Goal: Task Accomplishment & Management: Use online tool/utility

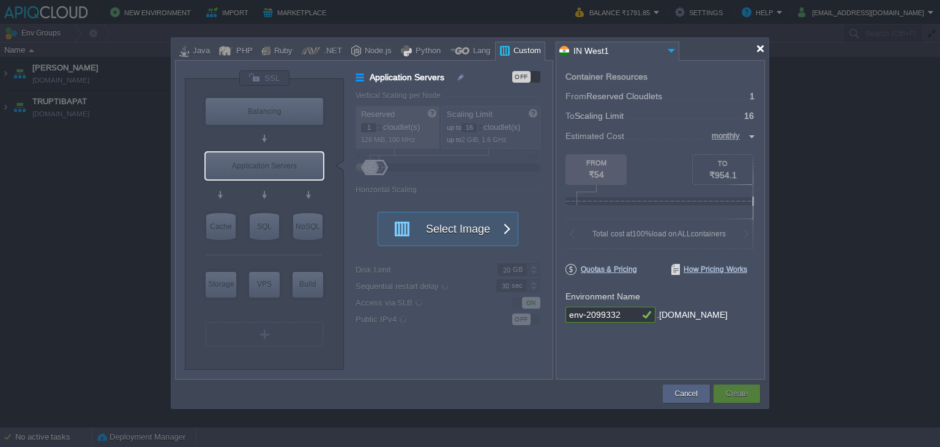
click at [758, 46] on div at bounding box center [759, 48] width 9 height 9
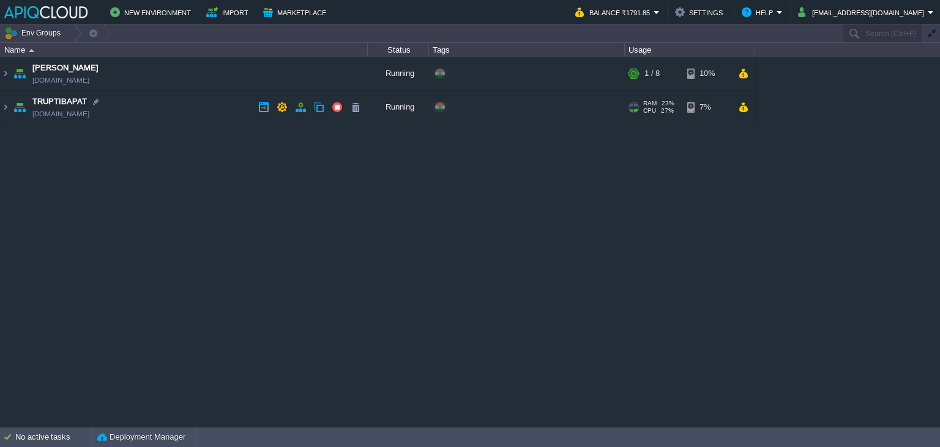
click at [184, 109] on td "TRUPTIBAPAT [DOMAIN_NAME]" at bounding box center [184, 108] width 367 height 34
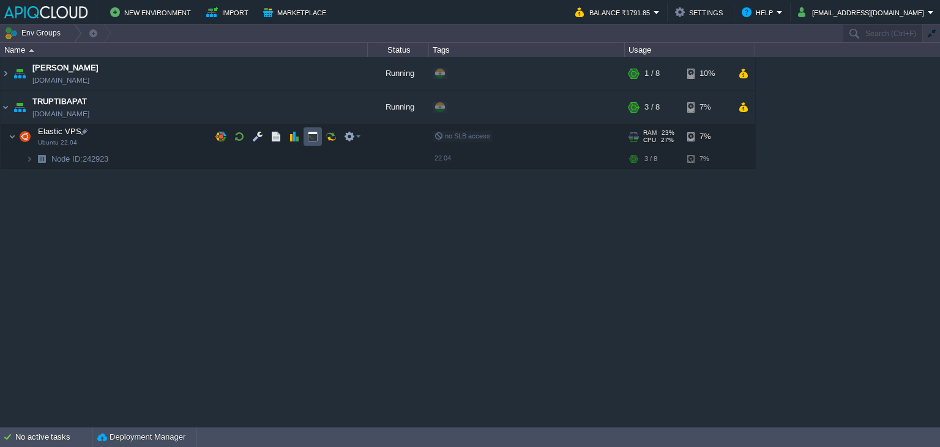
click at [308, 136] on button "button" at bounding box center [312, 136] width 11 height 11
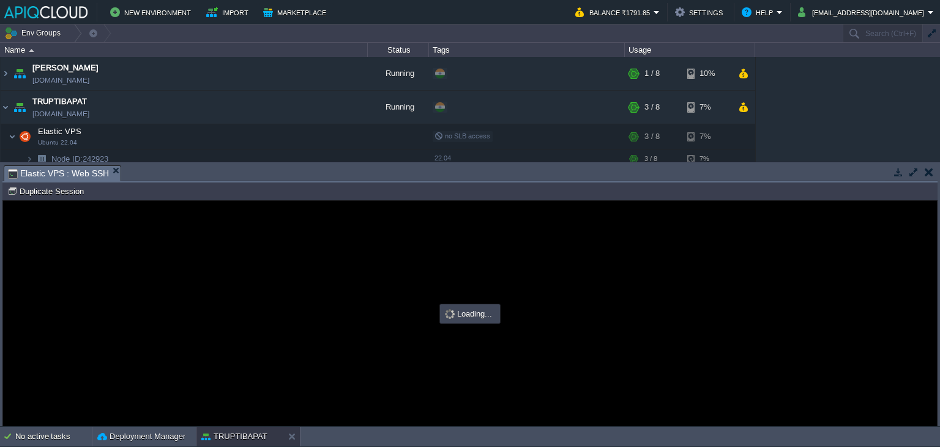
type input "#000000"
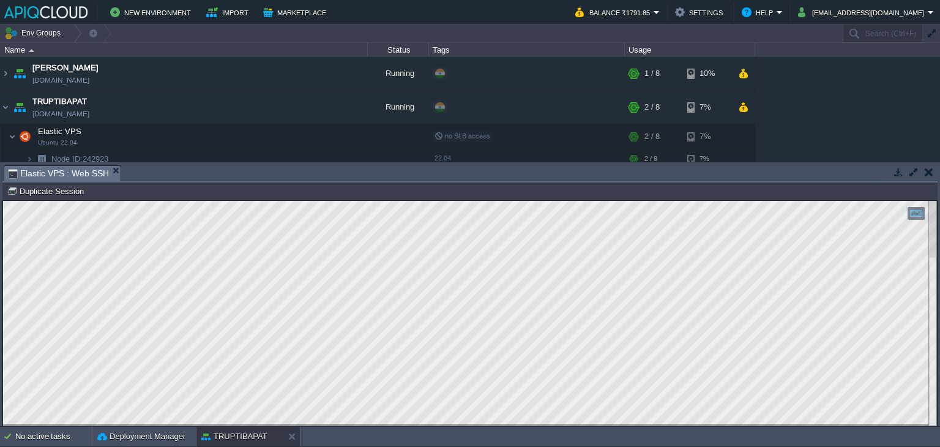
click at [937, 201] on html "Copy: Ctrl + Shift + C Paste: Ctrl + V Settings: Ctrl + Shift + Alt 0" at bounding box center [469, 201] width 933 height 0
click at [261, 132] on button "button" at bounding box center [257, 136] width 11 height 11
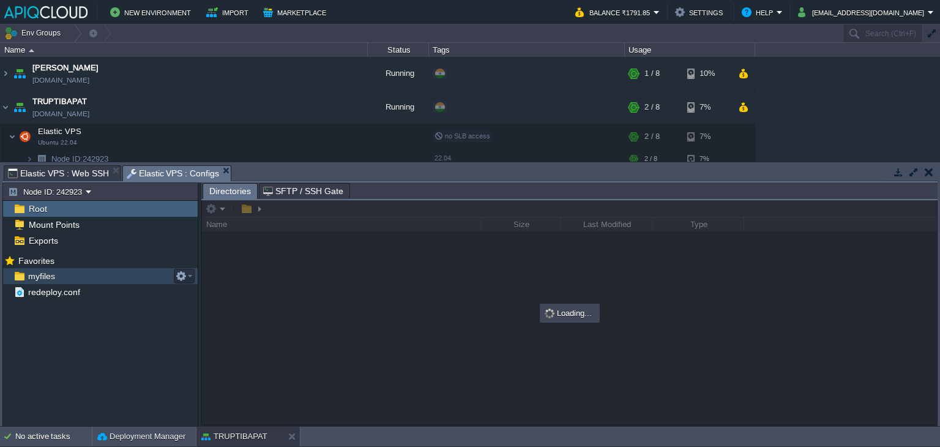
click at [53, 275] on span "myfiles" at bounding box center [41, 275] width 31 height 11
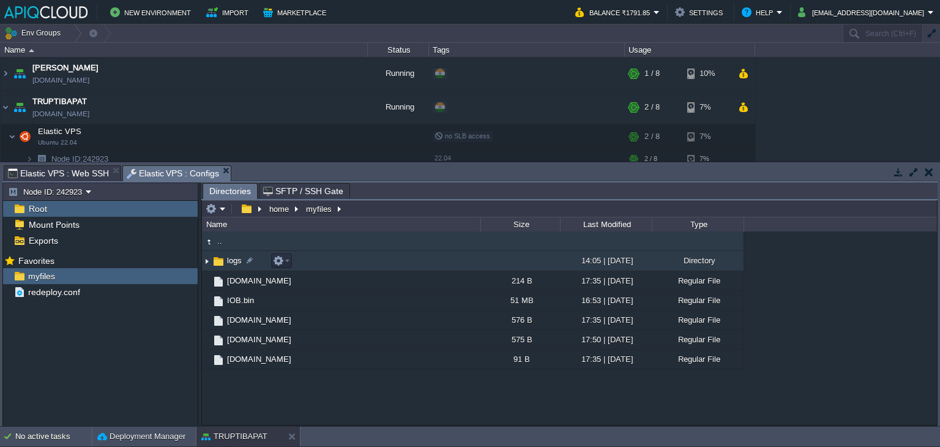
click at [209, 263] on img at bounding box center [207, 260] width 10 height 19
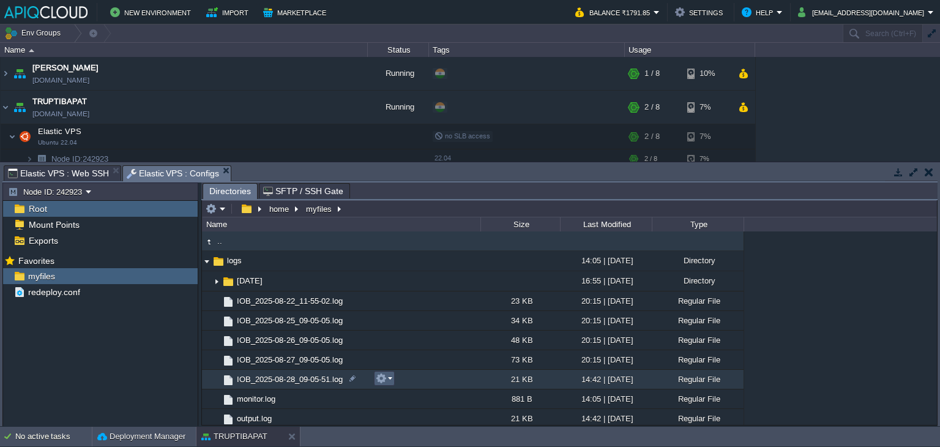
click at [388, 379] on em at bounding box center [384, 378] width 17 height 11
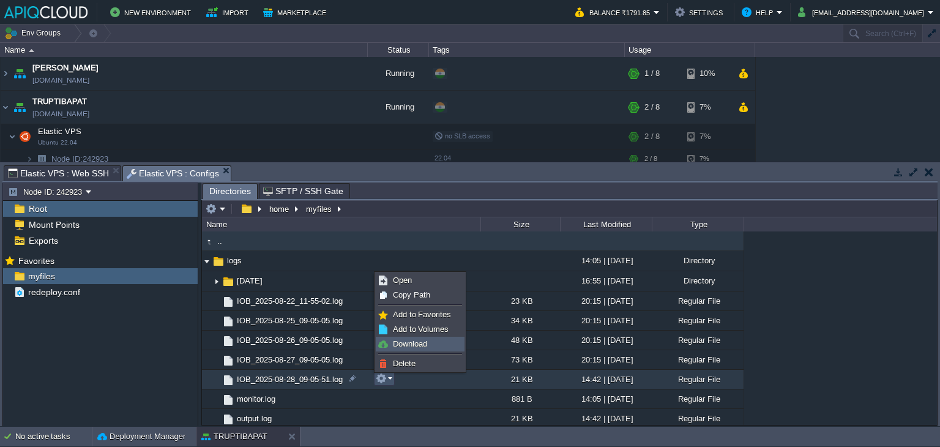
click at [416, 341] on span "Download" at bounding box center [410, 343] width 34 height 9
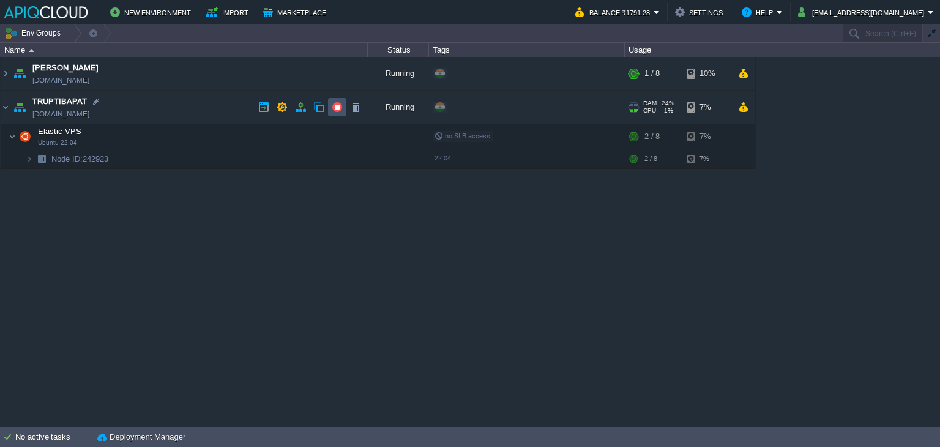
click at [335, 108] on button "button" at bounding box center [337, 107] width 11 height 11
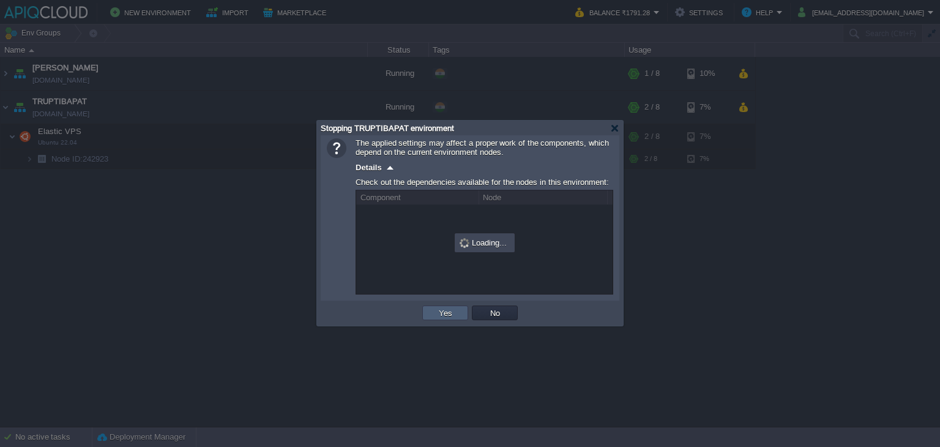
click at [445, 310] on button "Yes" at bounding box center [445, 312] width 21 height 11
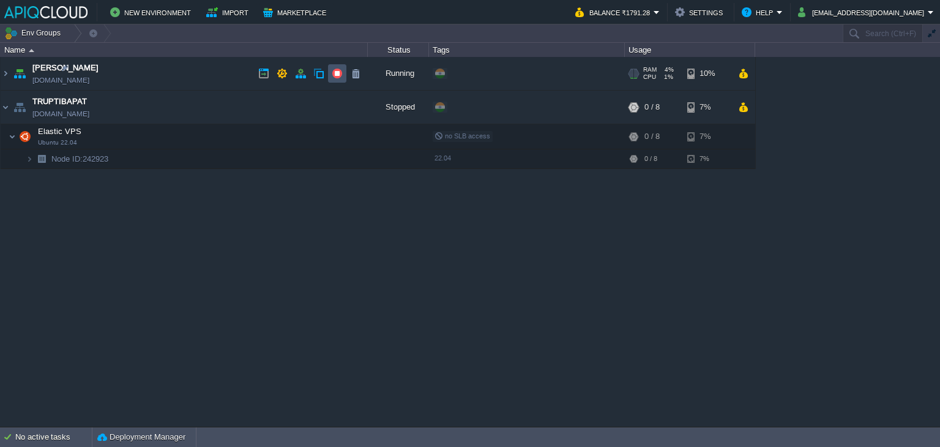
click at [335, 72] on button "button" at bounding box center [337, 73] width 11 height 11
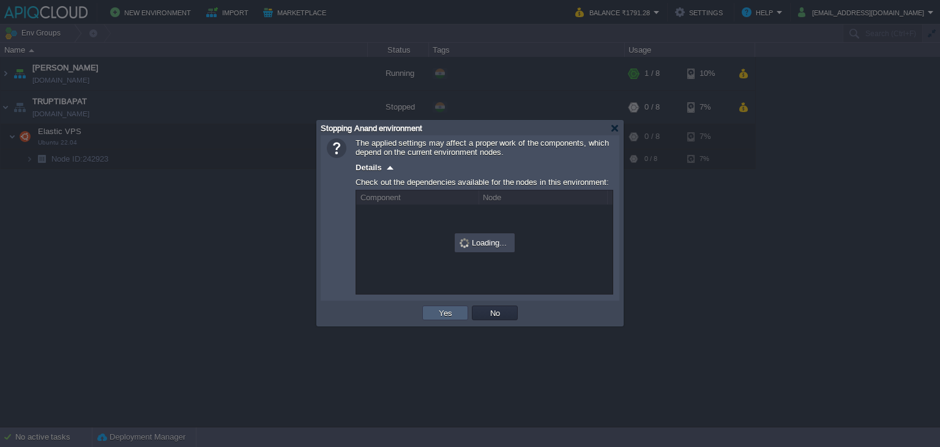
click at [437, 312] on button "Yes" at bounding box center [445, 312] width 21 height 11
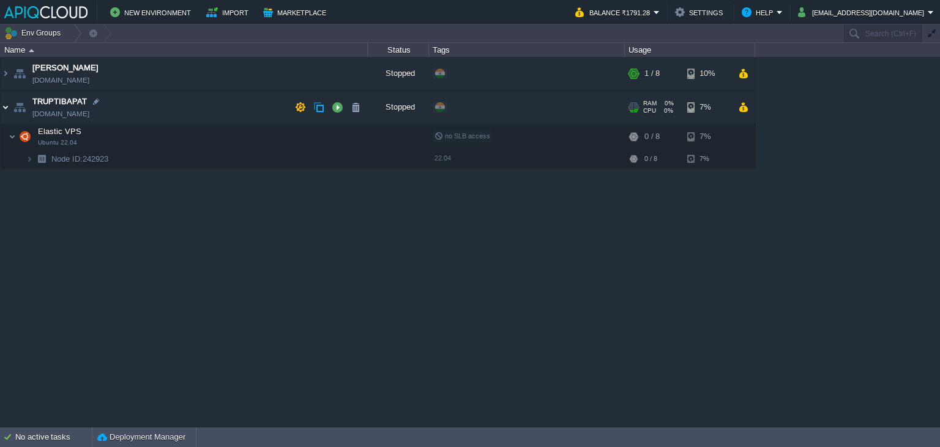
click at [9, 107] on img at bounding box center [6, 107] width 10 height 33
